Goal: Check status: Check status

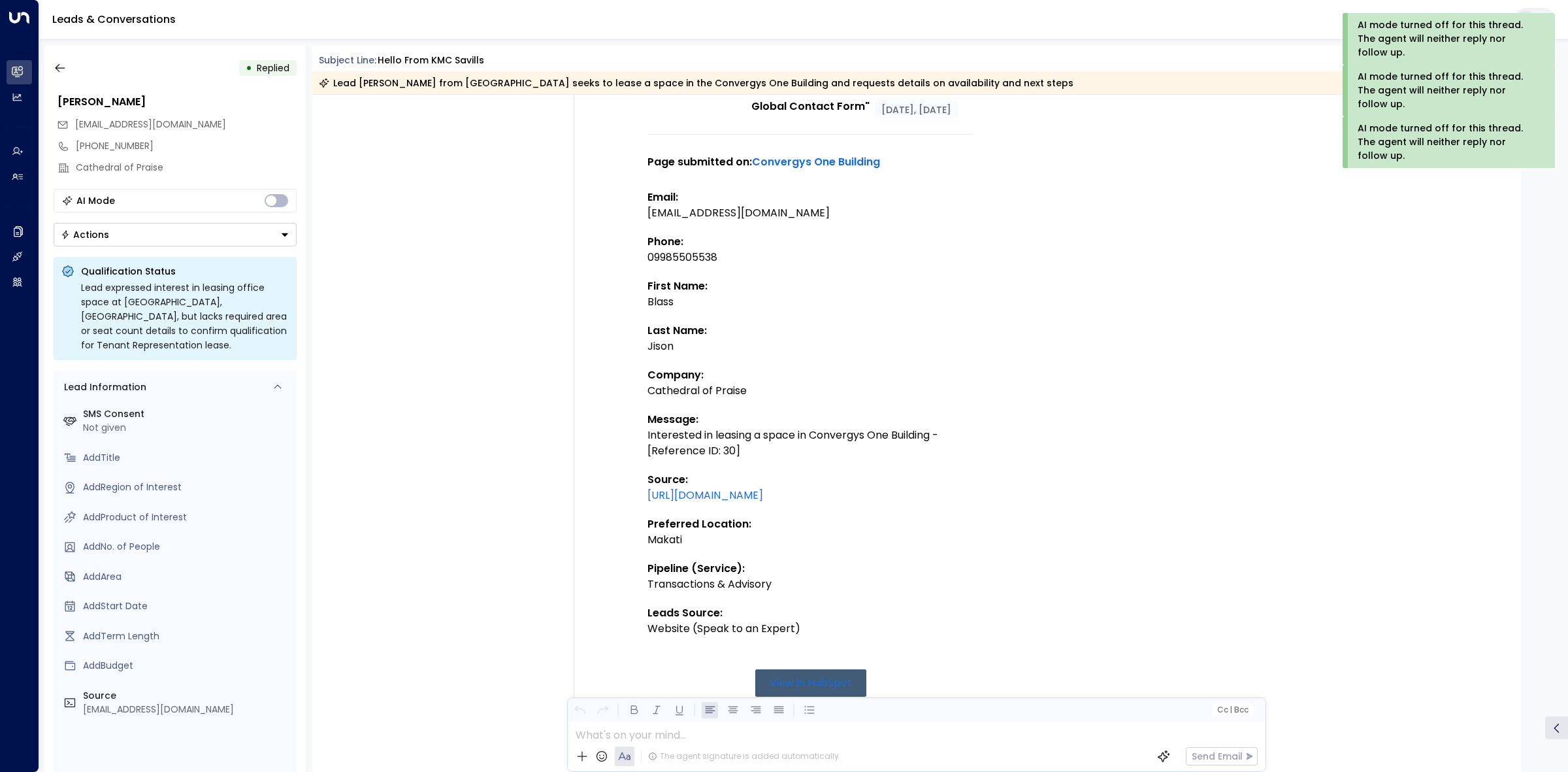
scroll to position [140, 0]
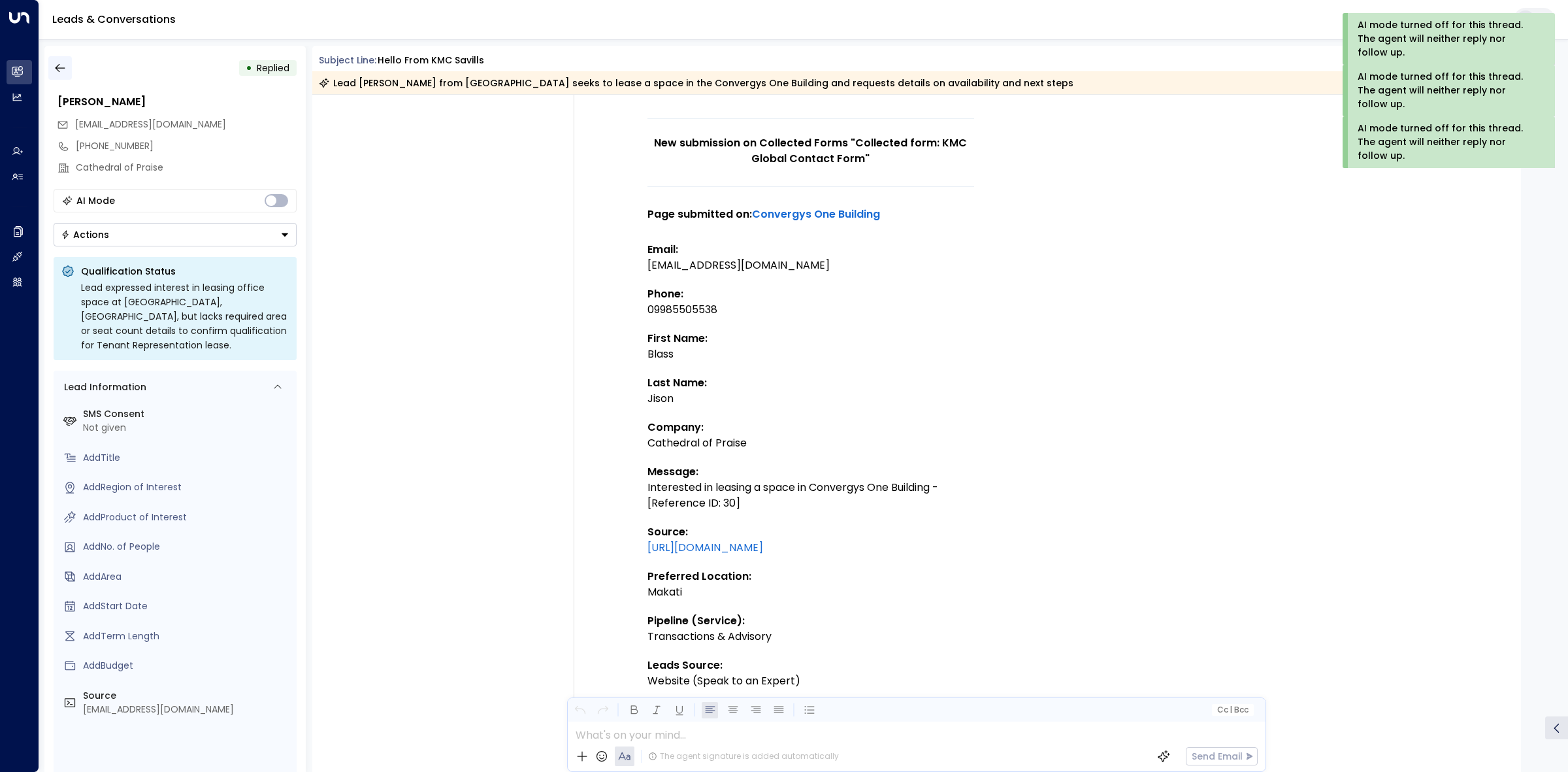
click at [66, 64] on icon "button" at bounding box center [59, 67] width 13 height 13
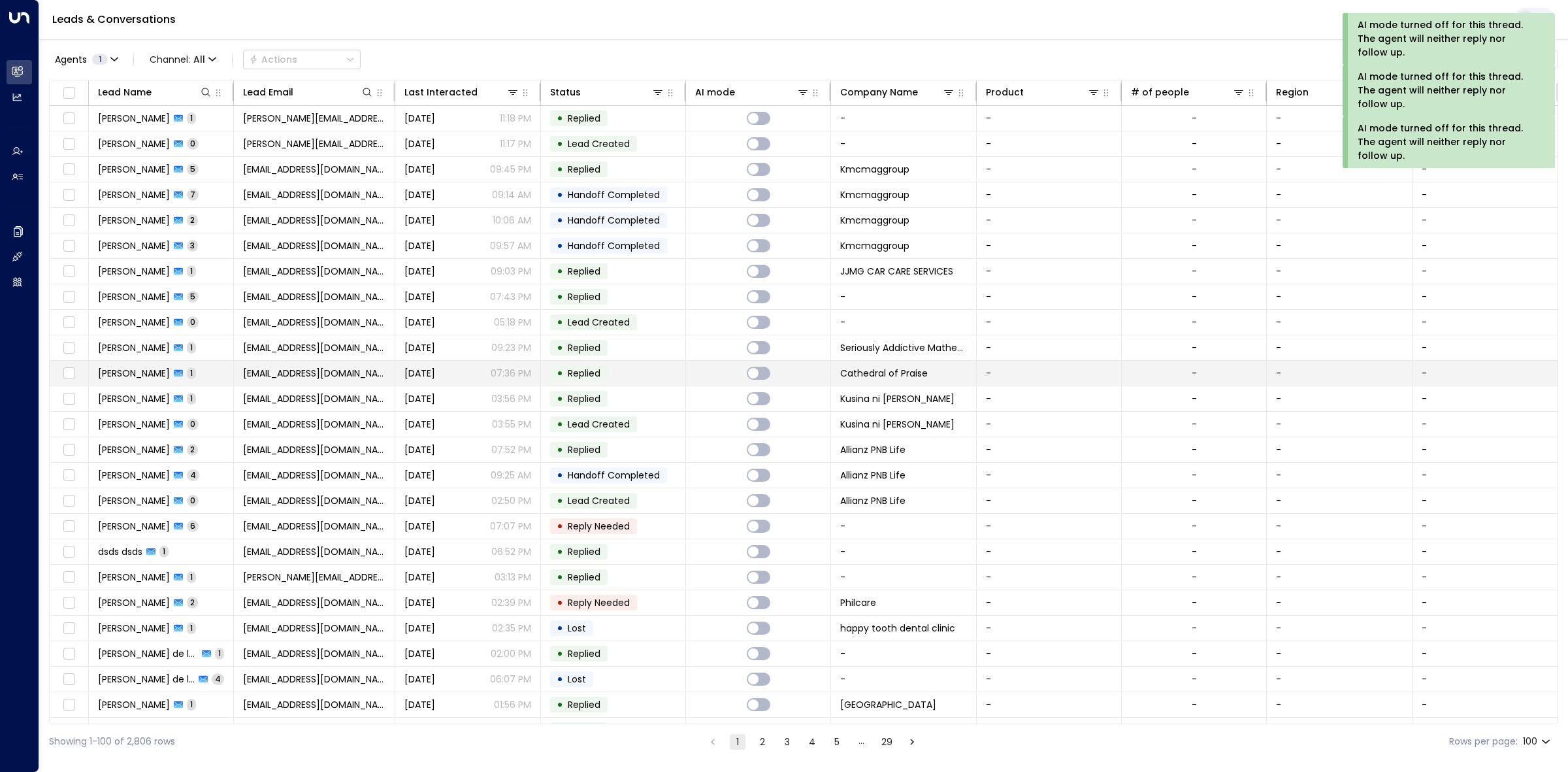
click at [605, 368] on div "• Replied" at bounding box center [579, 373] width 58 height 16
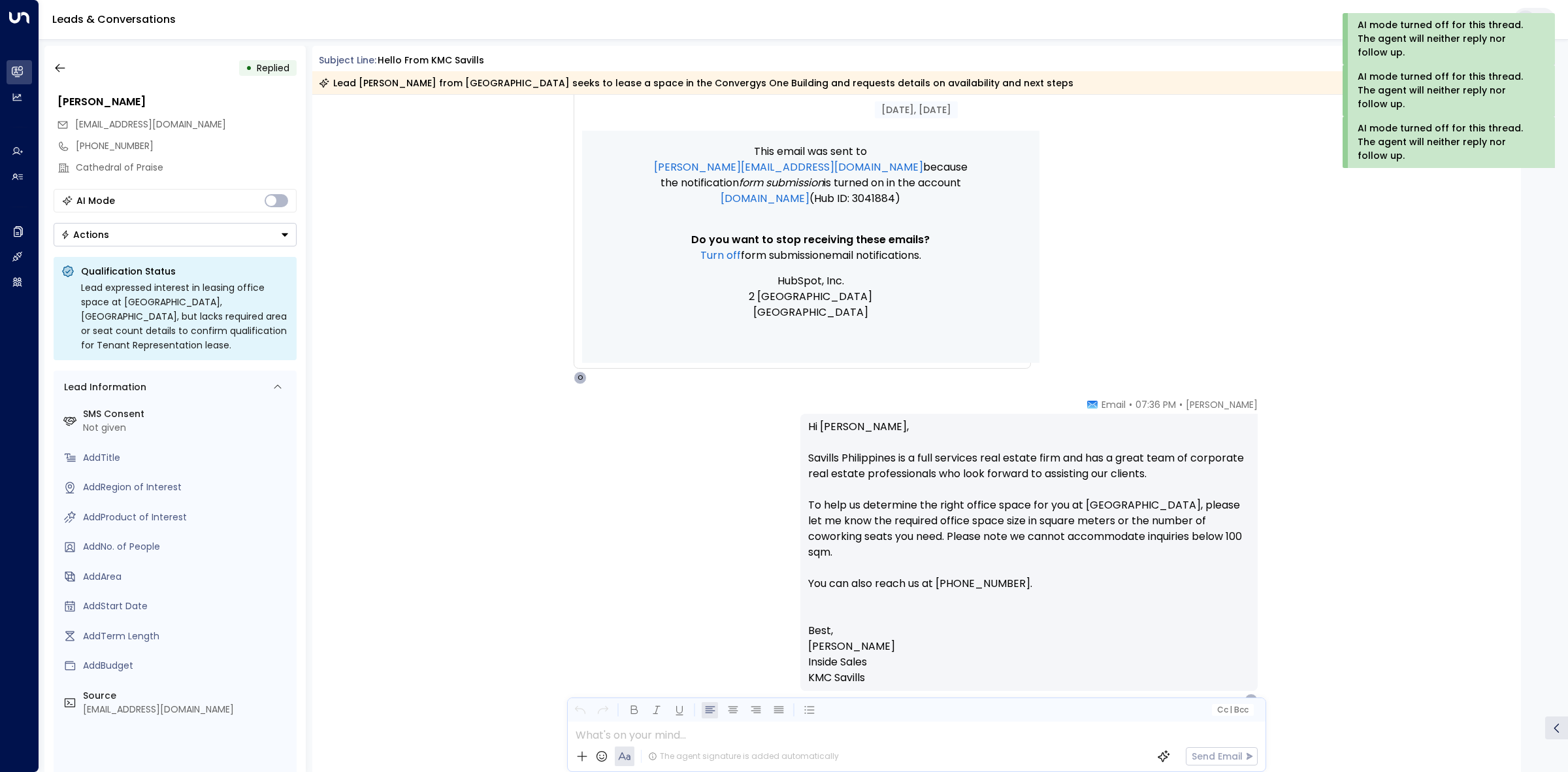
scroll to position [957, 0]
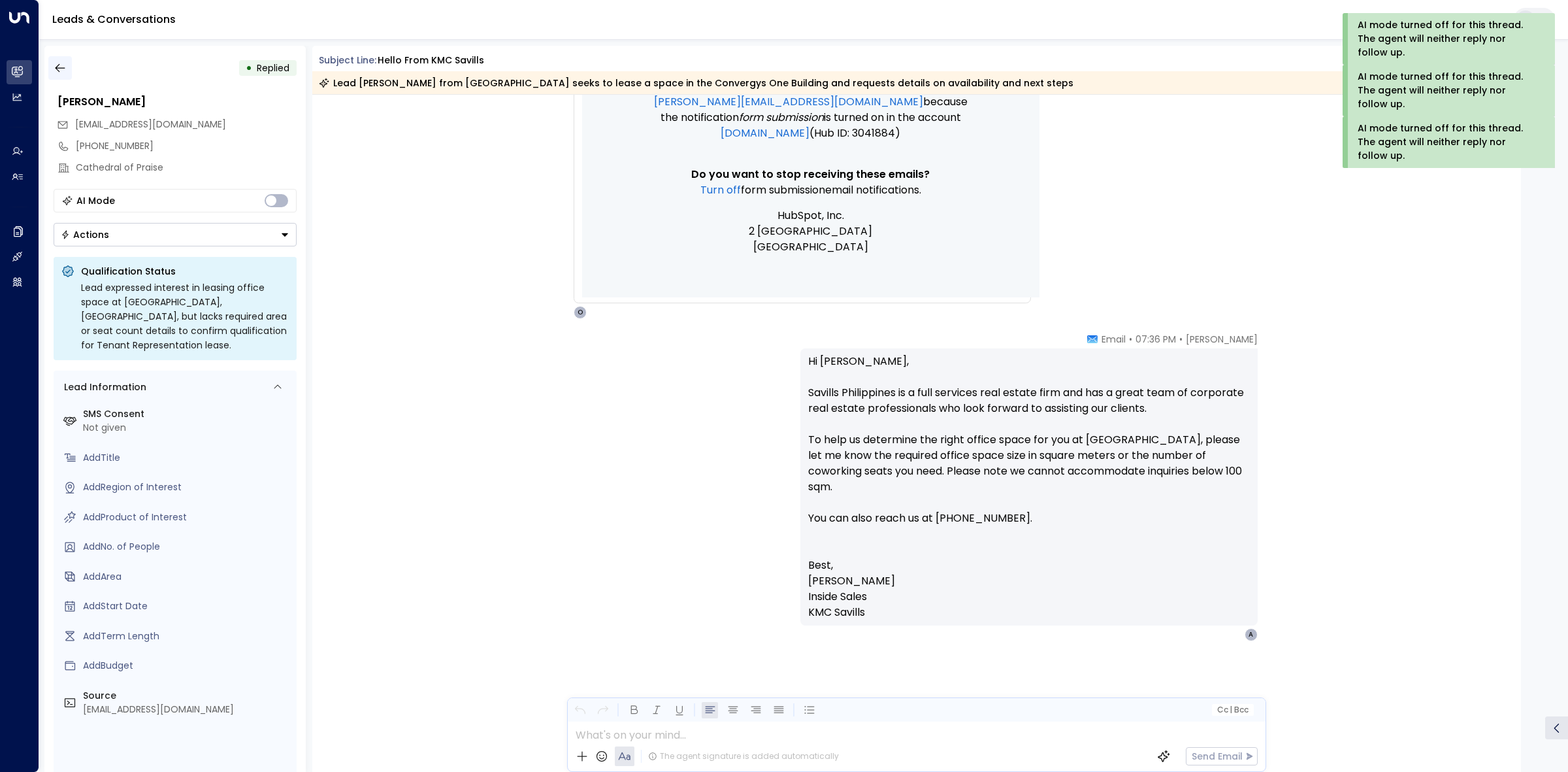
click at [53, 69] on icon "button" at bounding box center [59, 67] width 13 height 13
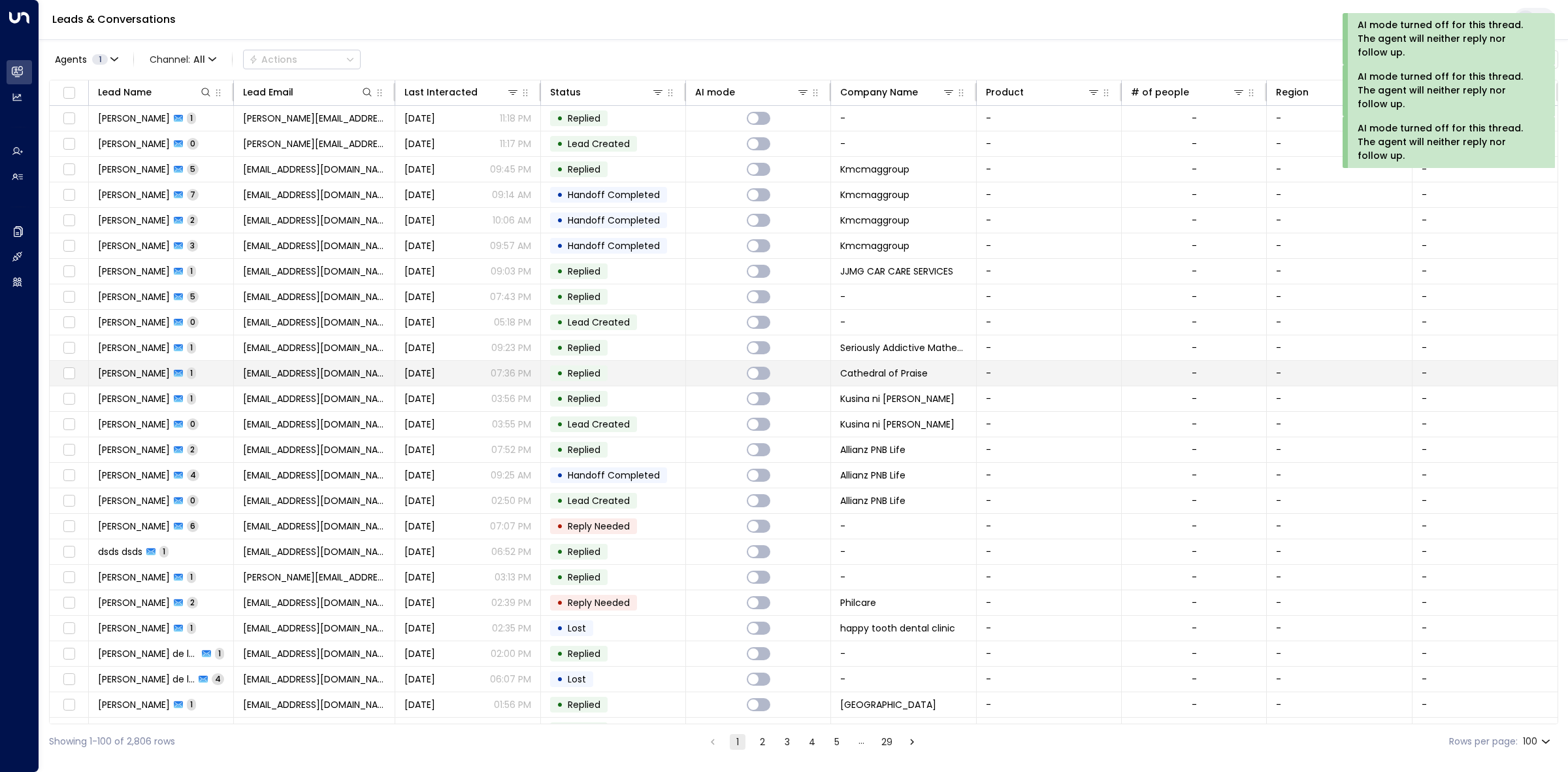
click at [611, 380] on td "• Replied" at bounding box center [613, 373] width 145 height 25
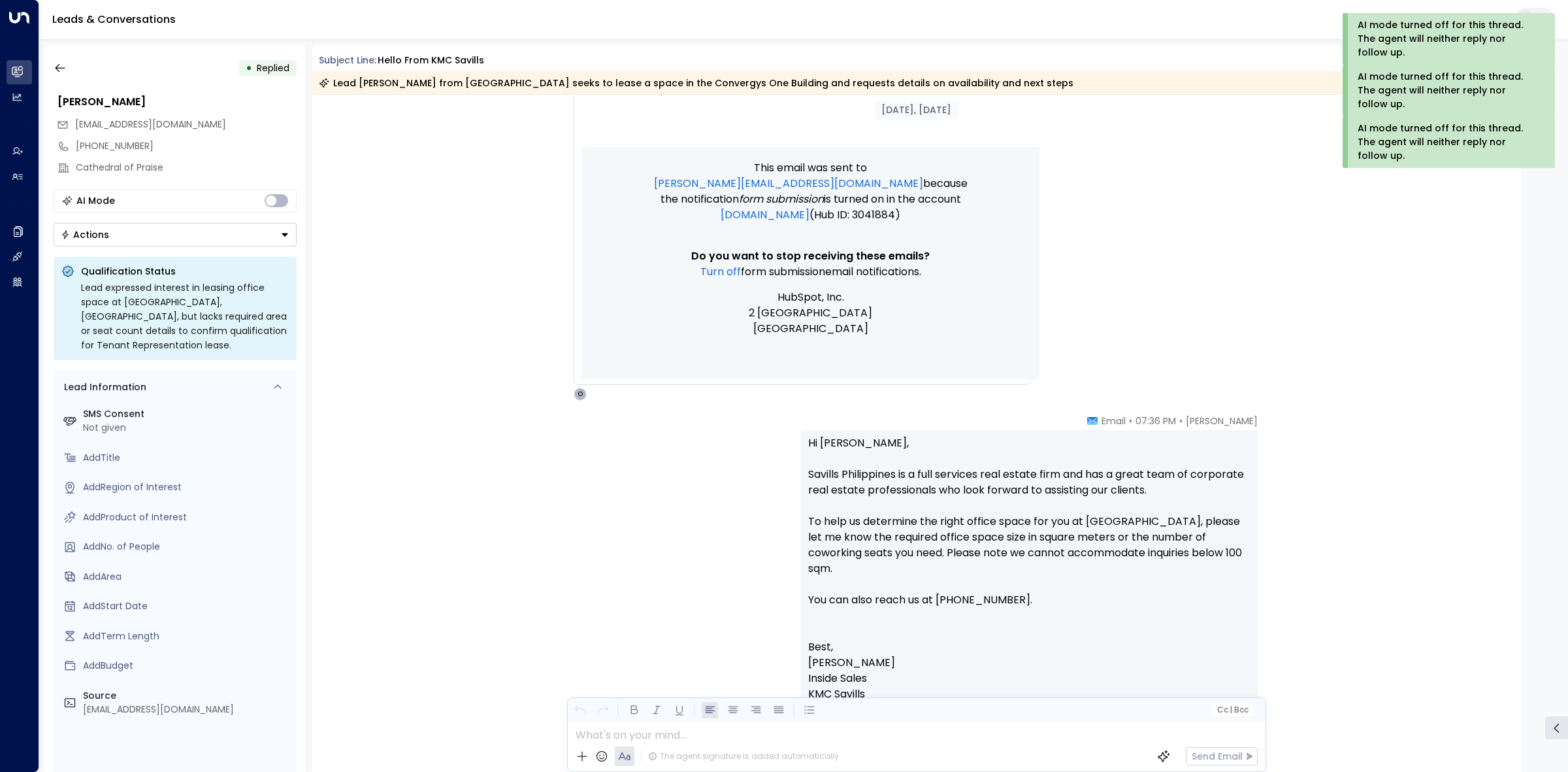
scroll to position [957, 0]
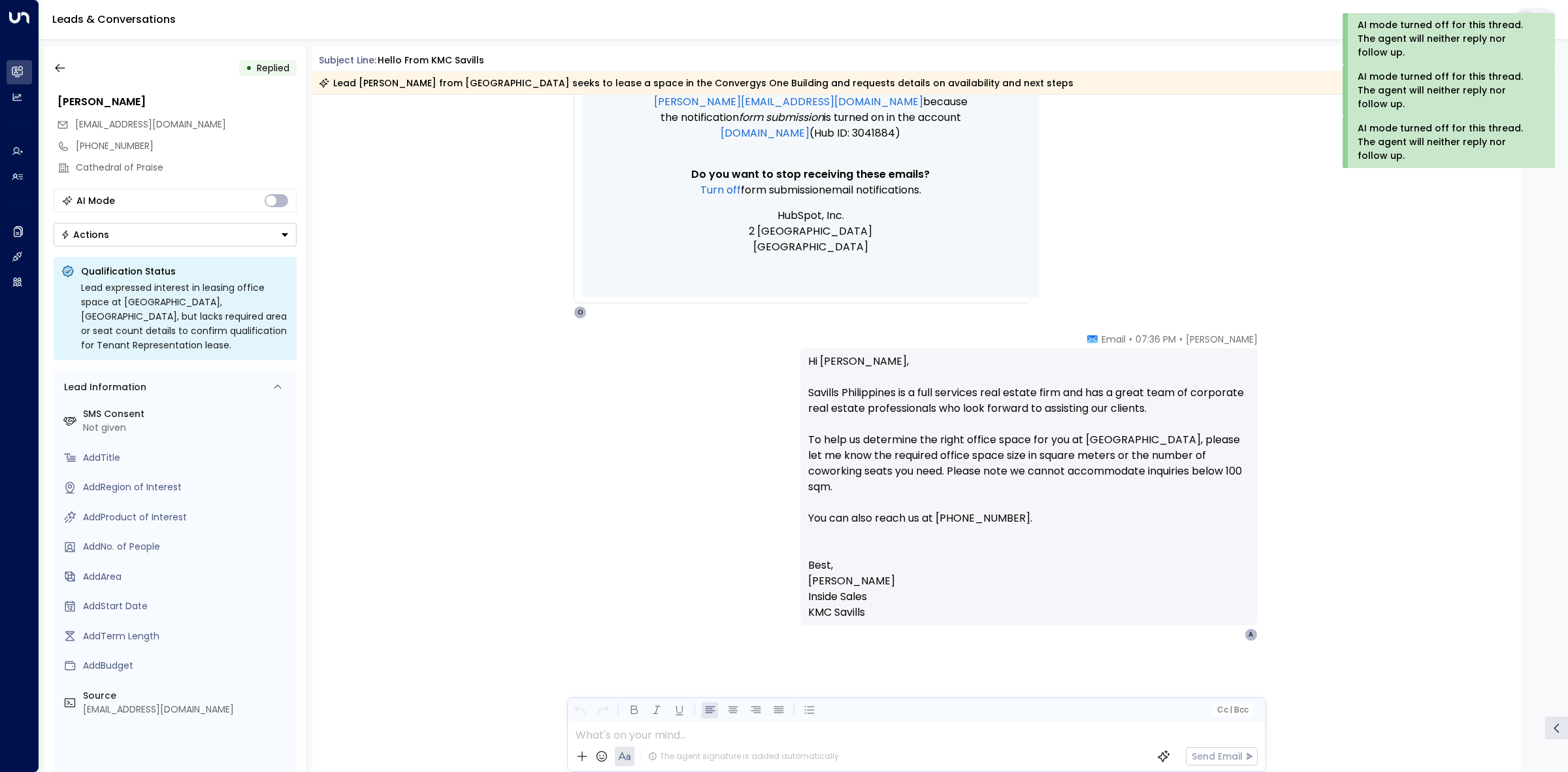
click at [74, 65] on div "• Replied" at bounding box center [175, 67] width 243 height 23
click at [65, 65] on icon "button" at bounding box center [59, 67] width 13 height 13
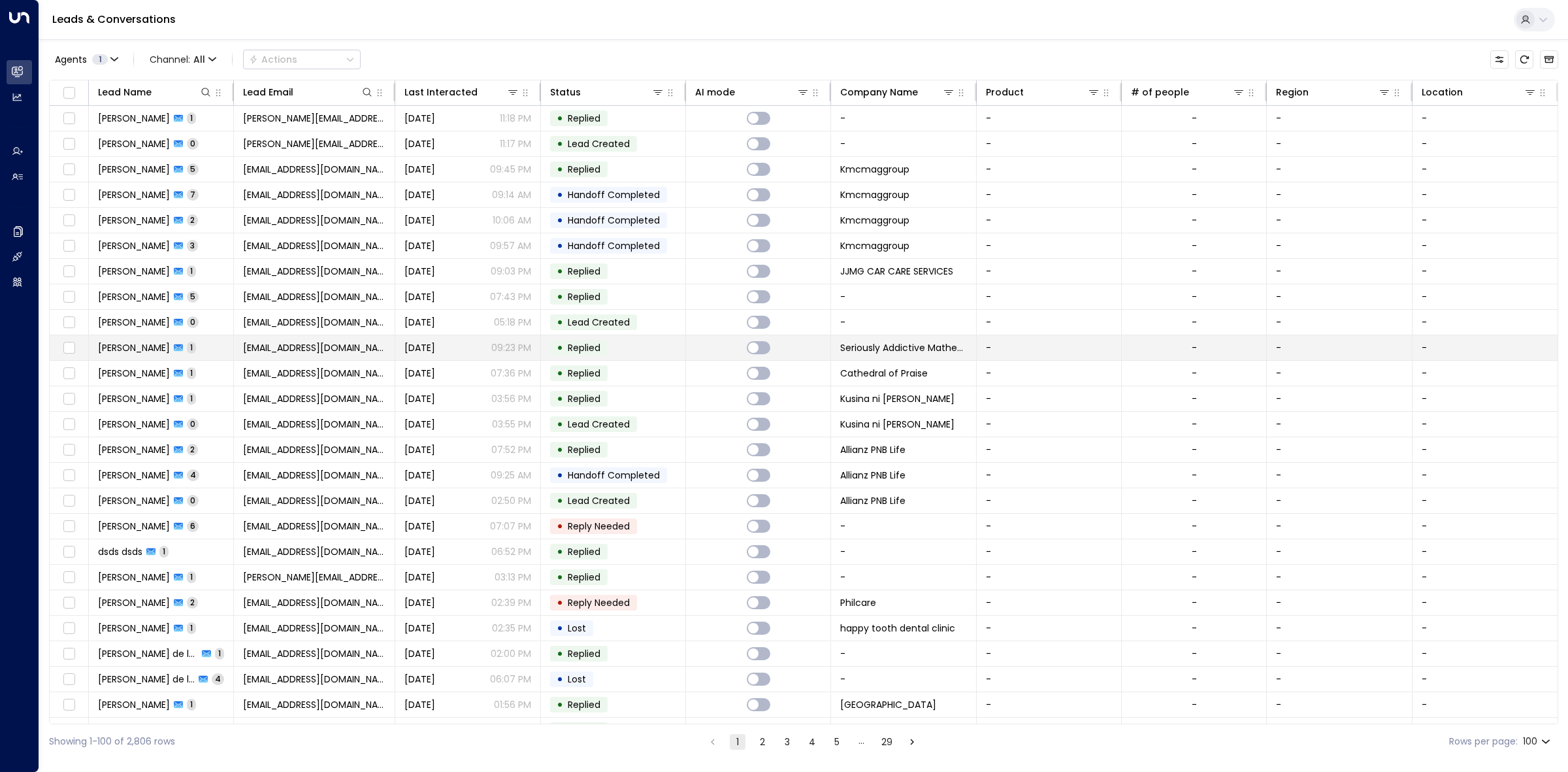
click at [563, 351] on span "Replied" at bounding box center [584, 347] width 42 height 13
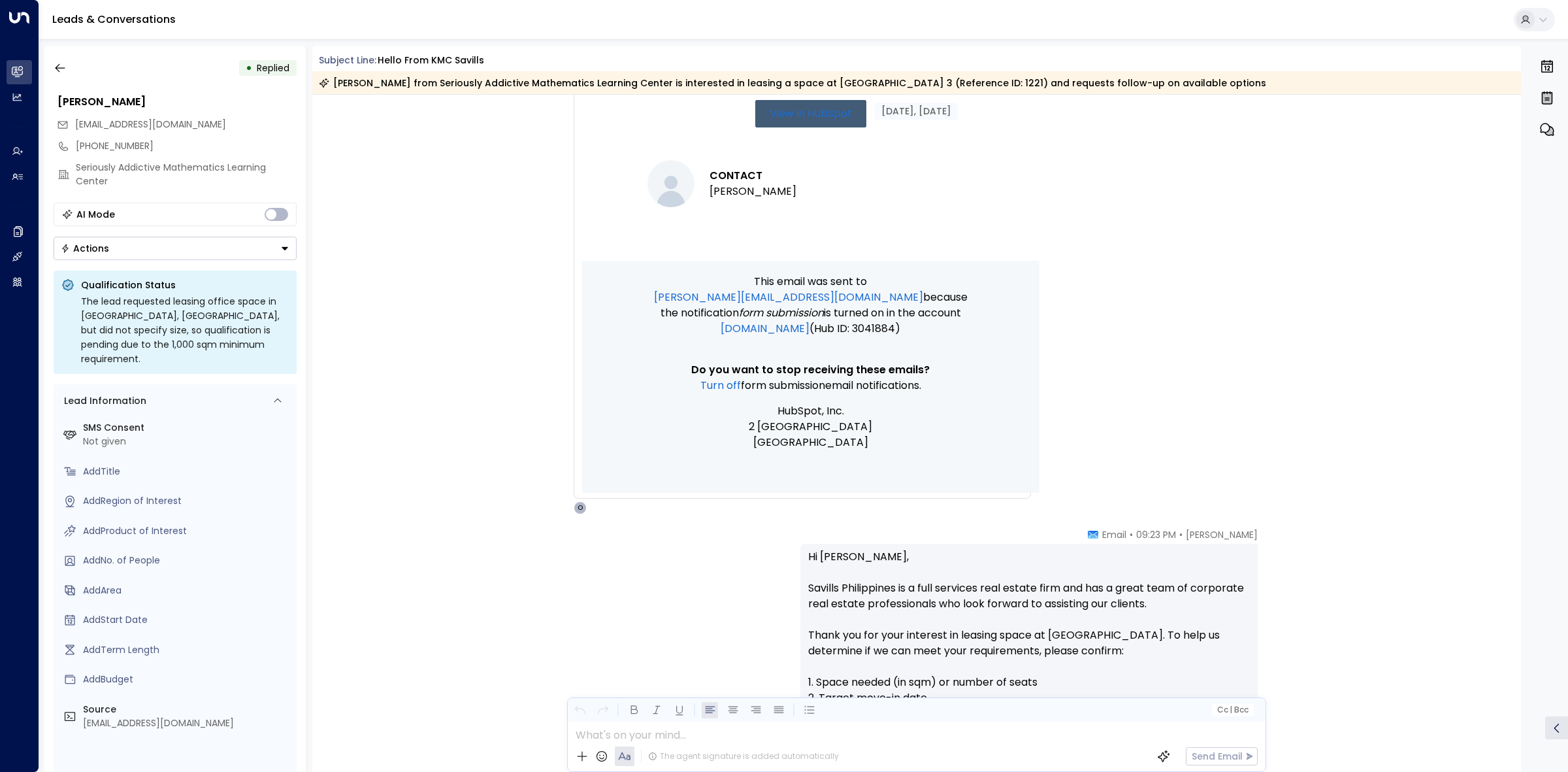
scroll to position [1005, 0]
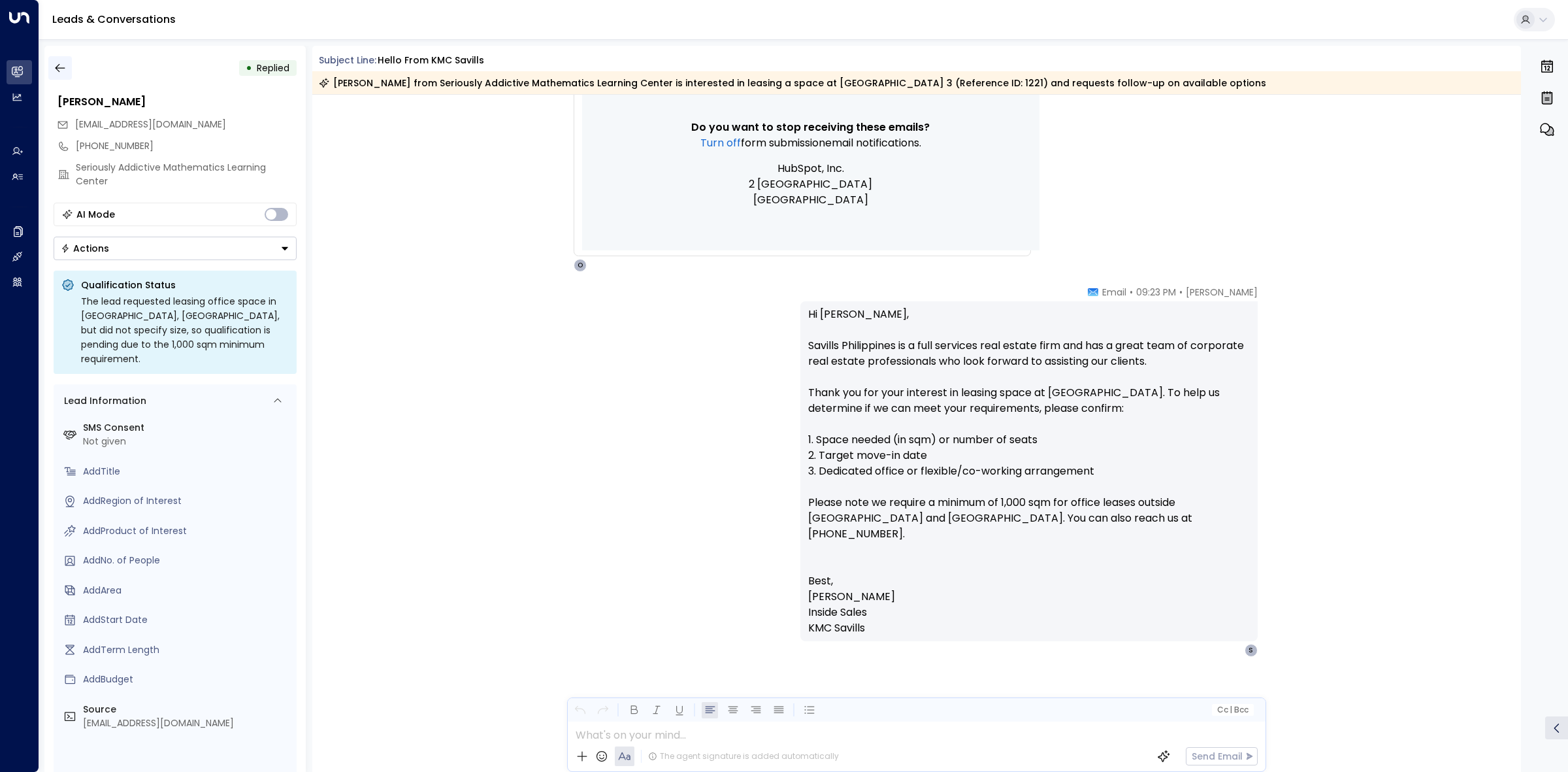
click at [69, 69] on button "button" at bounding box center [59, 67] width 23 height 23
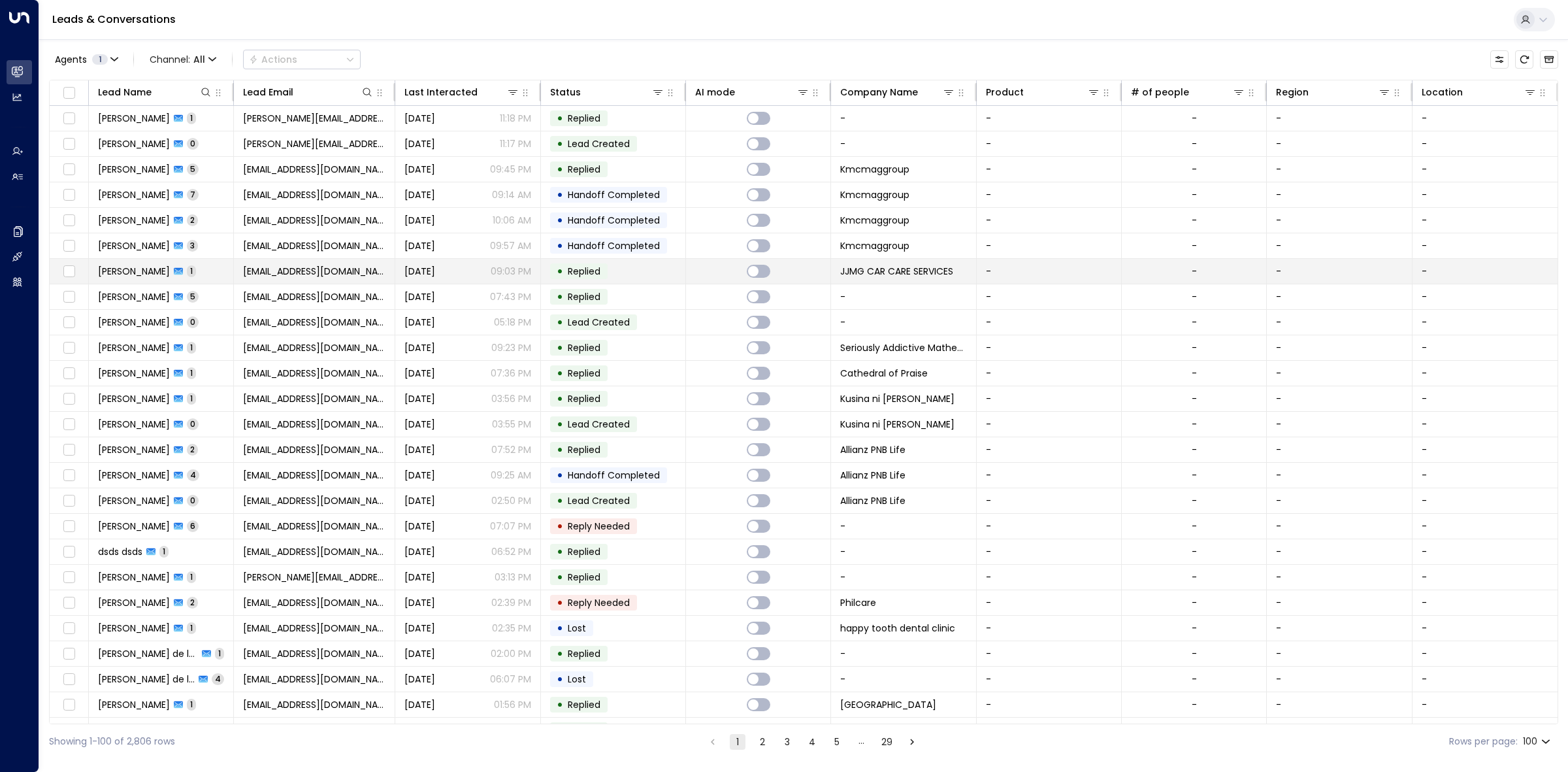
click at [638, 269] on td "• Replied" at bounding box center [613, 271] width 145 height 25
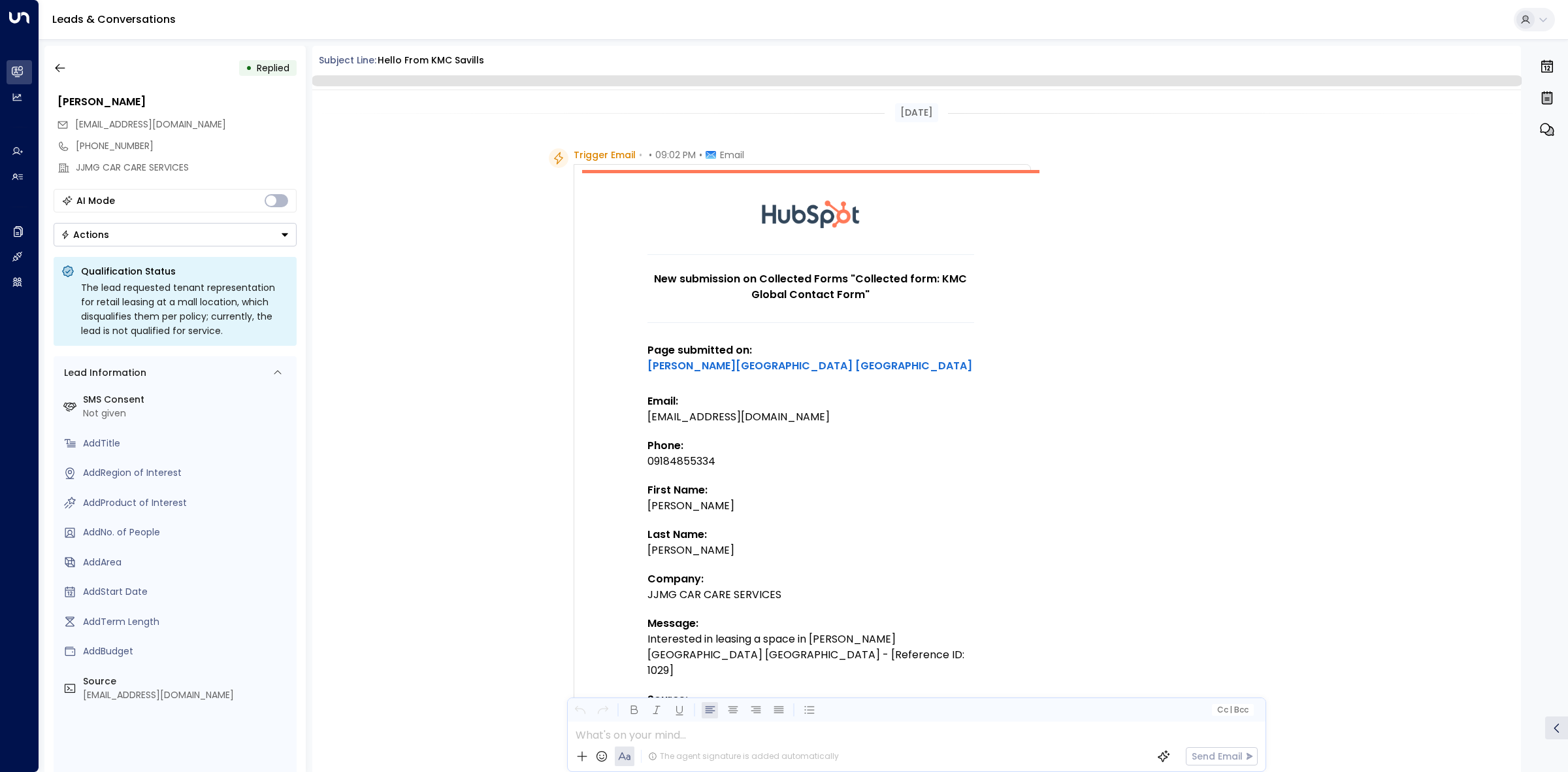
scroll to position [325, 0]
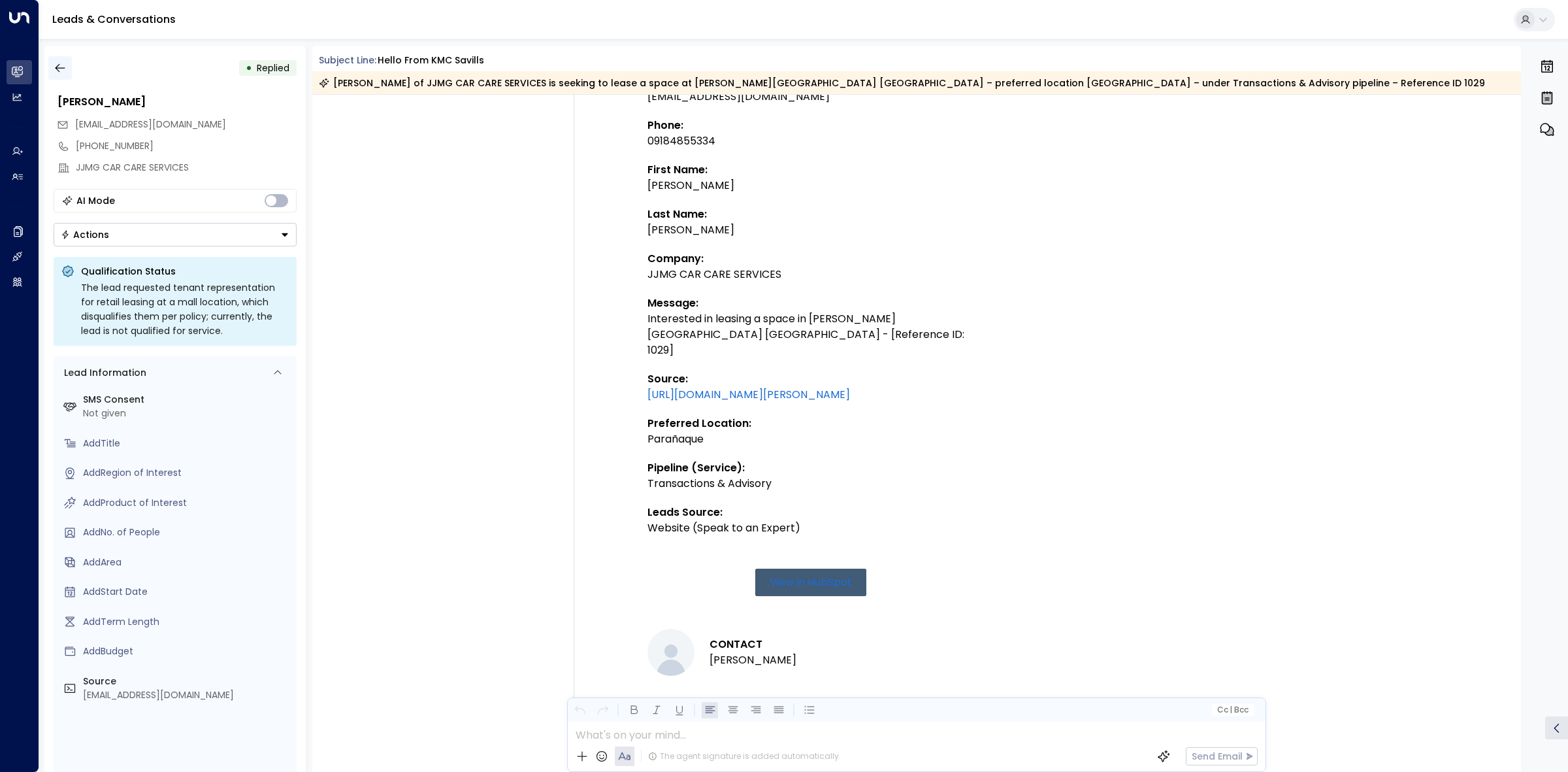
click at [61, 63] on icon "button" at bounding box center [59, 67] width 13 height 13
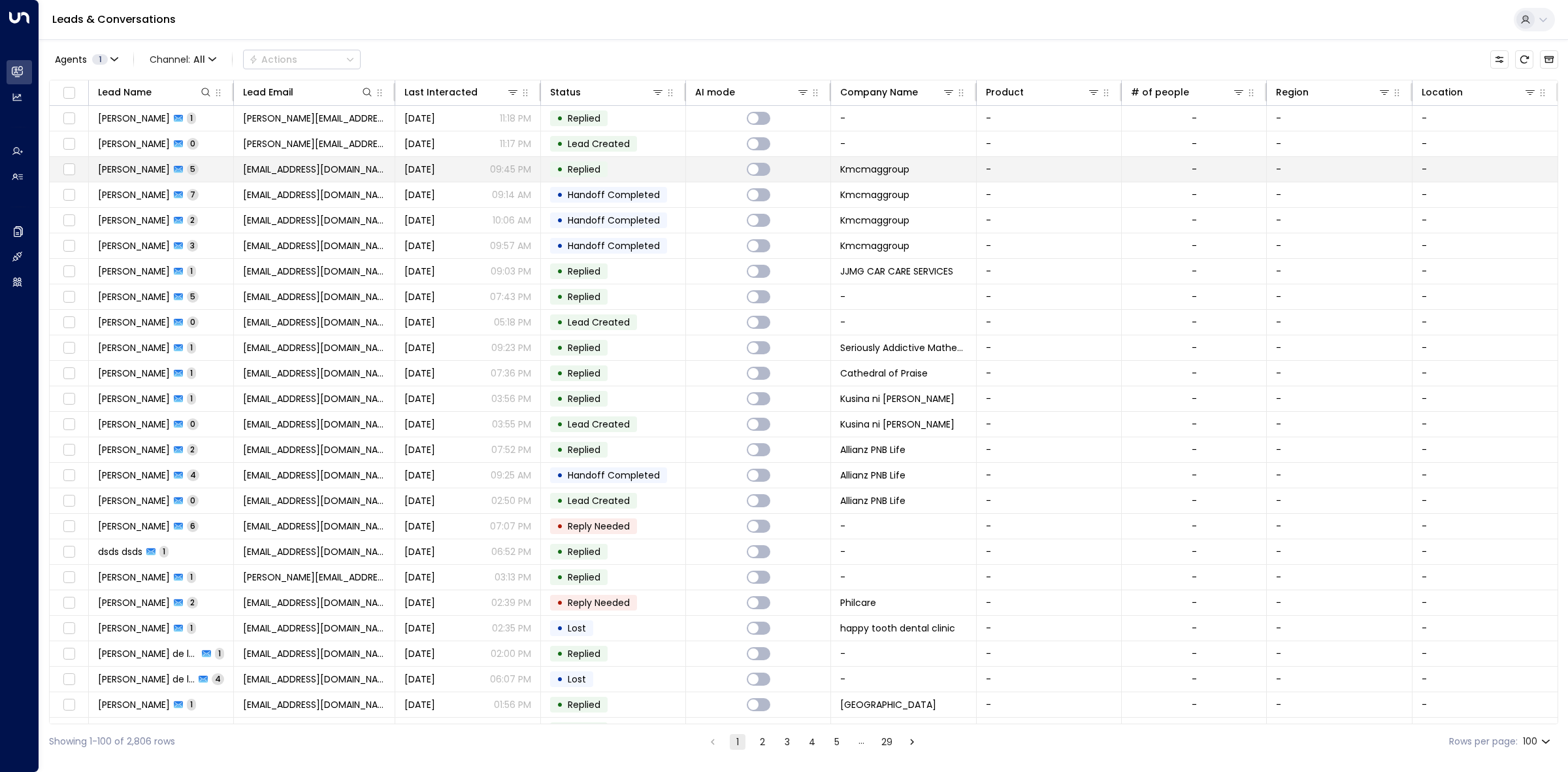
click at [638, 160] on td "• Replied" at bounding box center [613, 169] width 145 height 25
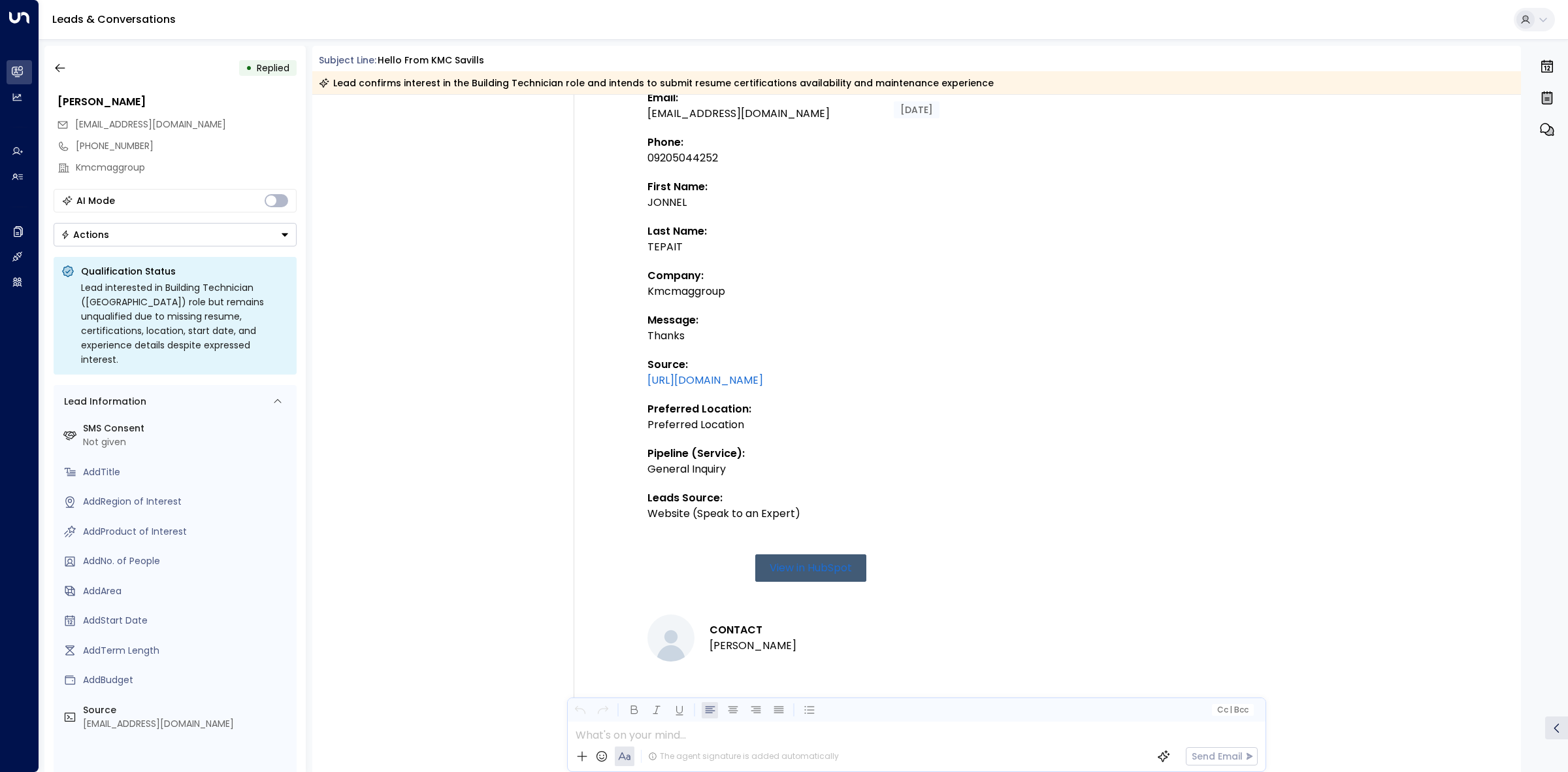
scroll to position [212, 0]
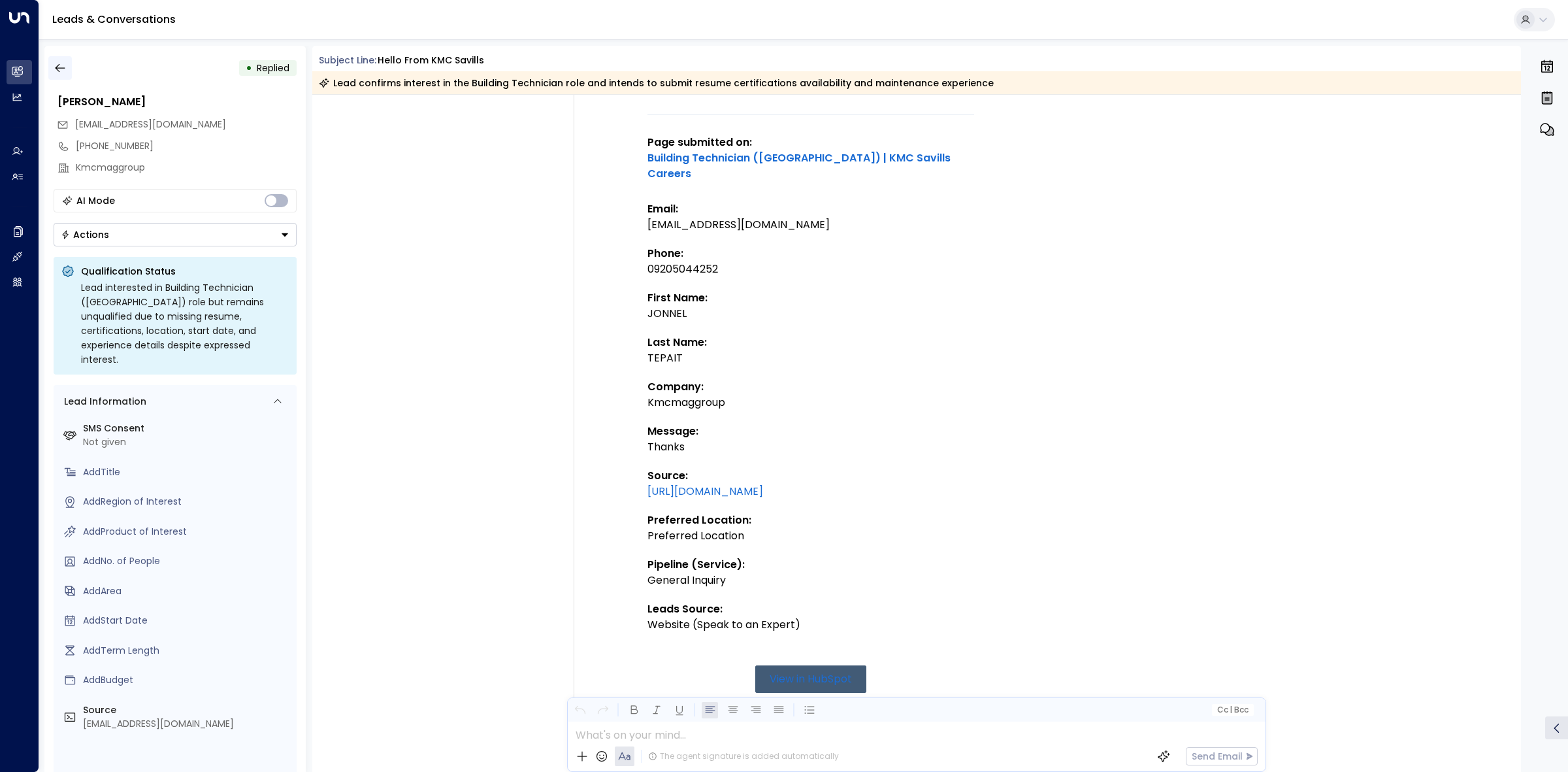
click at [64, 67] on icon "button" at bounding box center [59, 68] width 9 height 9
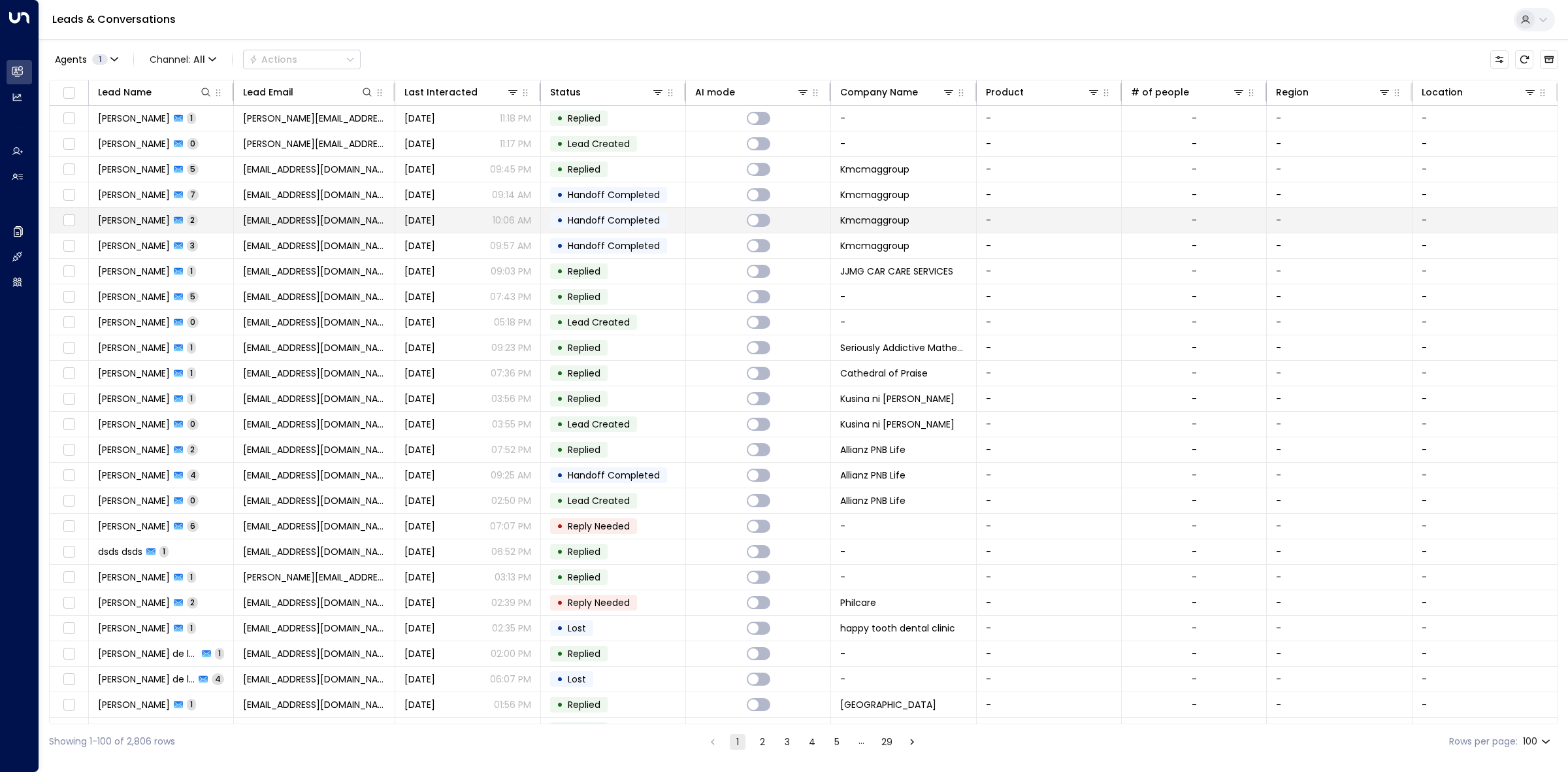
click at [634, 215] on span "Handoff Completed" at bounding box center [613, 220] width 92 height 13
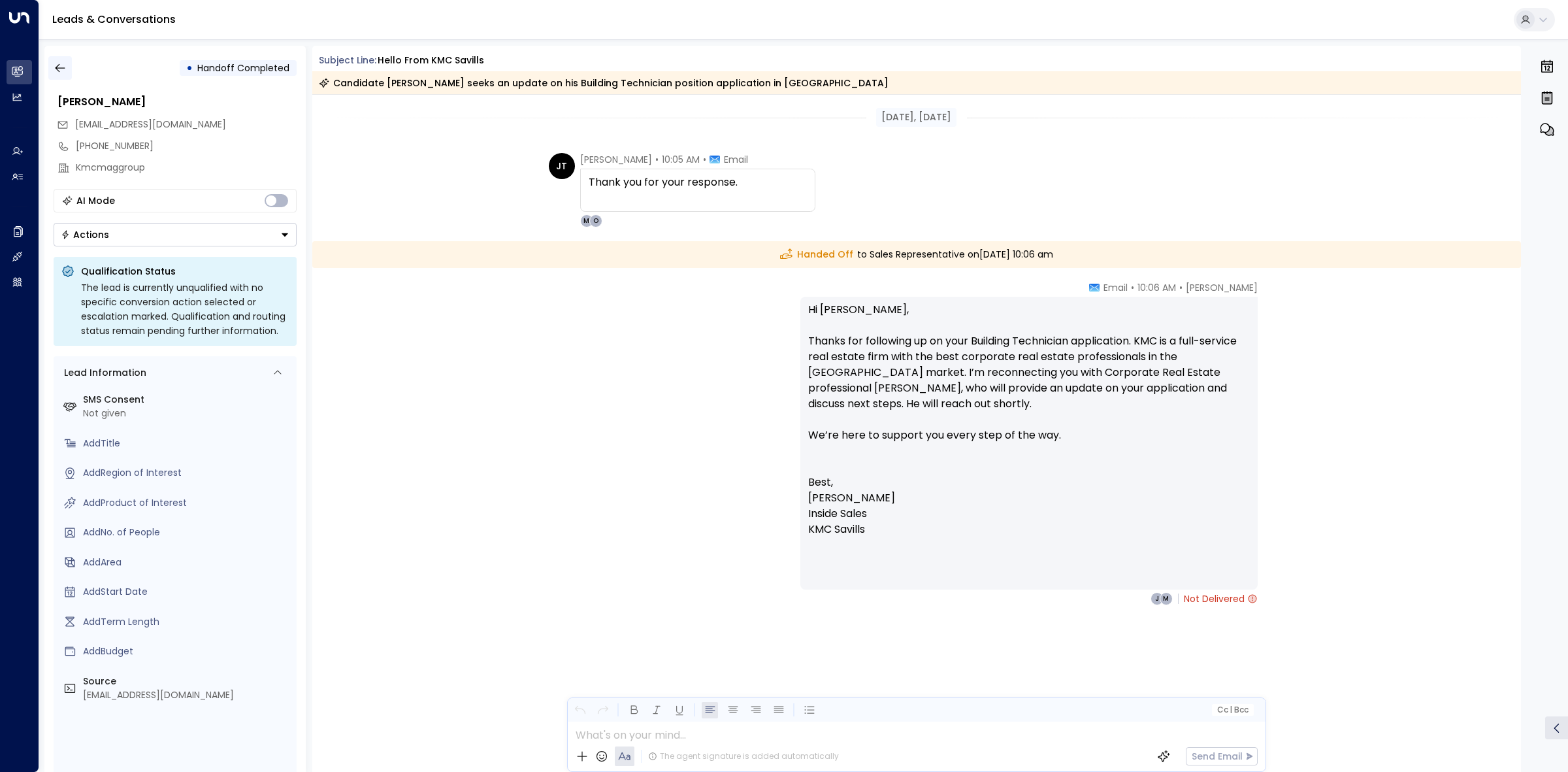
drag, startPoint x: 41, startPoint y: 75, endPoint x: 59, endPoint y: 69, distance: 19.0
click at [44, 76] on div "• Handoff Completed JONNEL TEPAIT tepaitjonnel@gmail.com +639205044252 Kmcmaggr…" at bounding box center [804, 409] width 1529 height 739
click at [78, 57] on div "• Handoff Completed" at bounding box center [175, 67] width 243 height 23
click at [66, 71] on icon "button" at bounding box center [59, 67] width 13 height 13
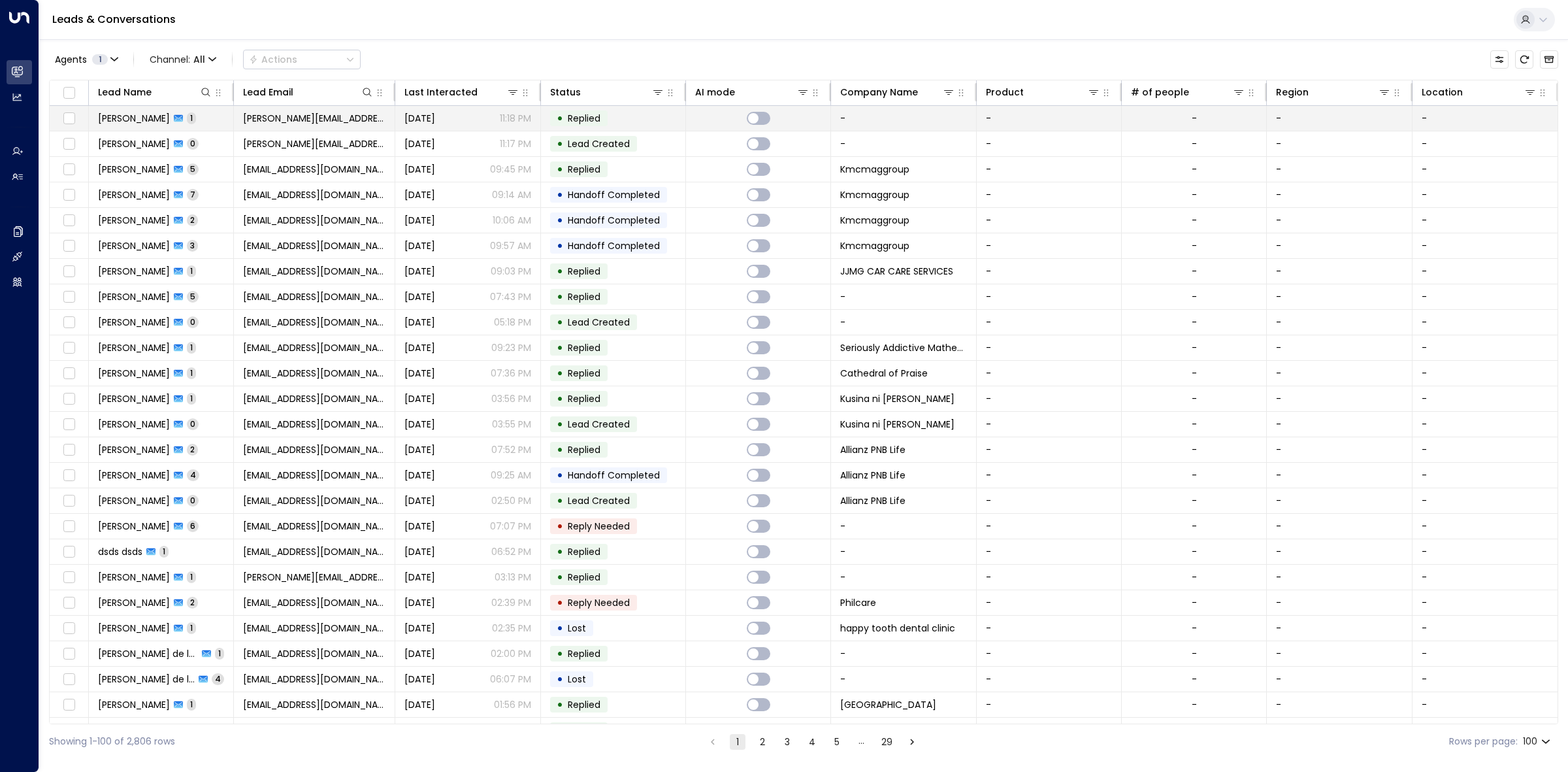
click at [607, 125] on div "• Replied" at bounding box center [579, 118] width 58 height 16
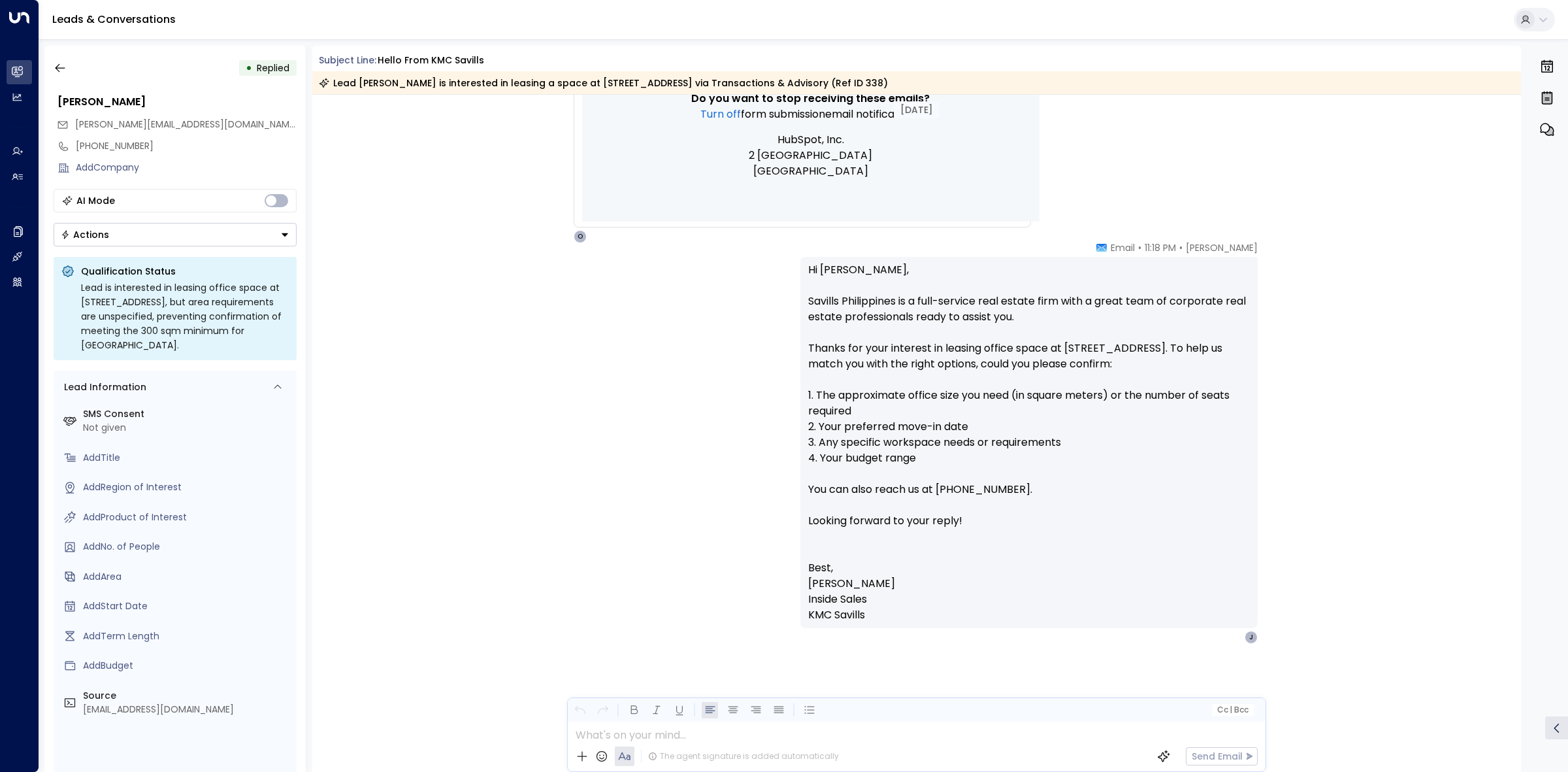
scroll to position [1036, 0]
